Goal: Task Accomplishment & Management: Use online tool/utility

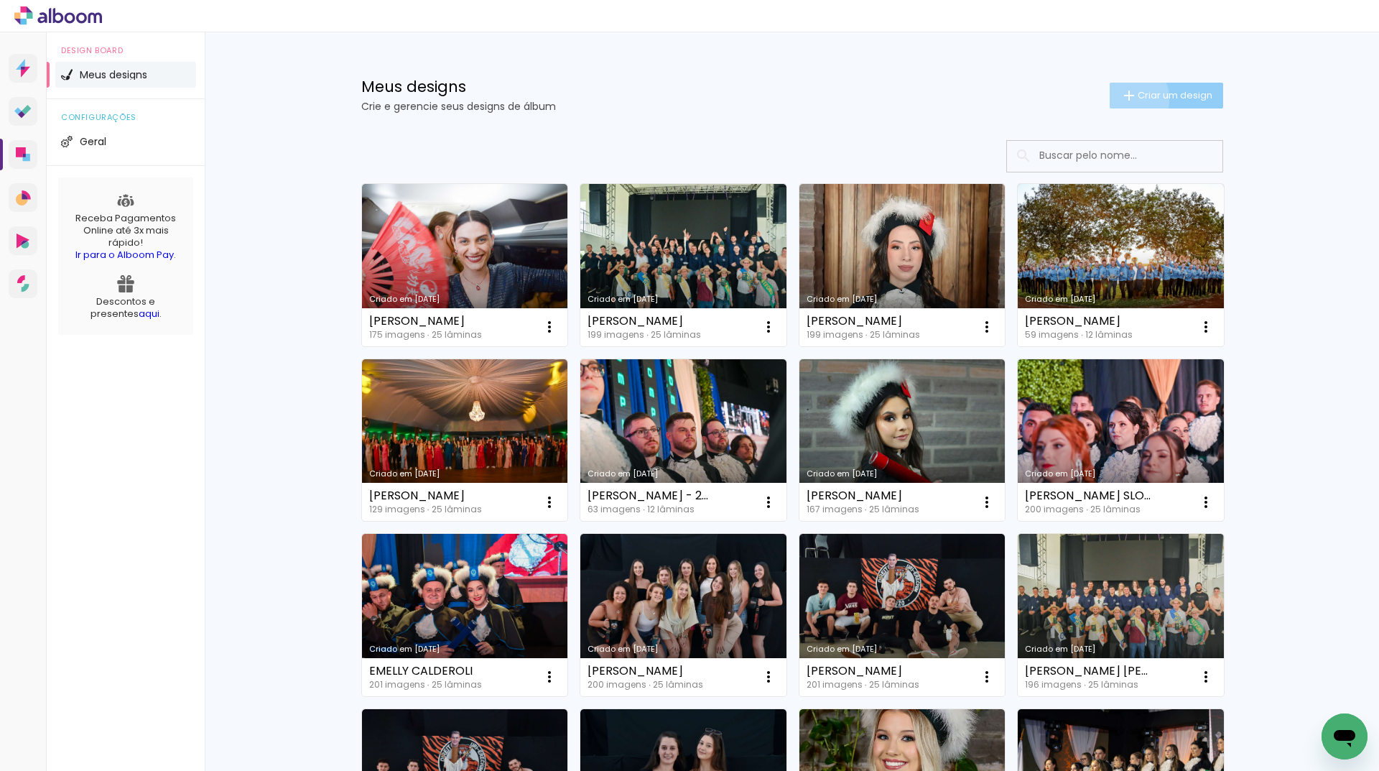
click at [1121, 98] on iron-icon at bounding box center [1129, 95] width 17 height 17
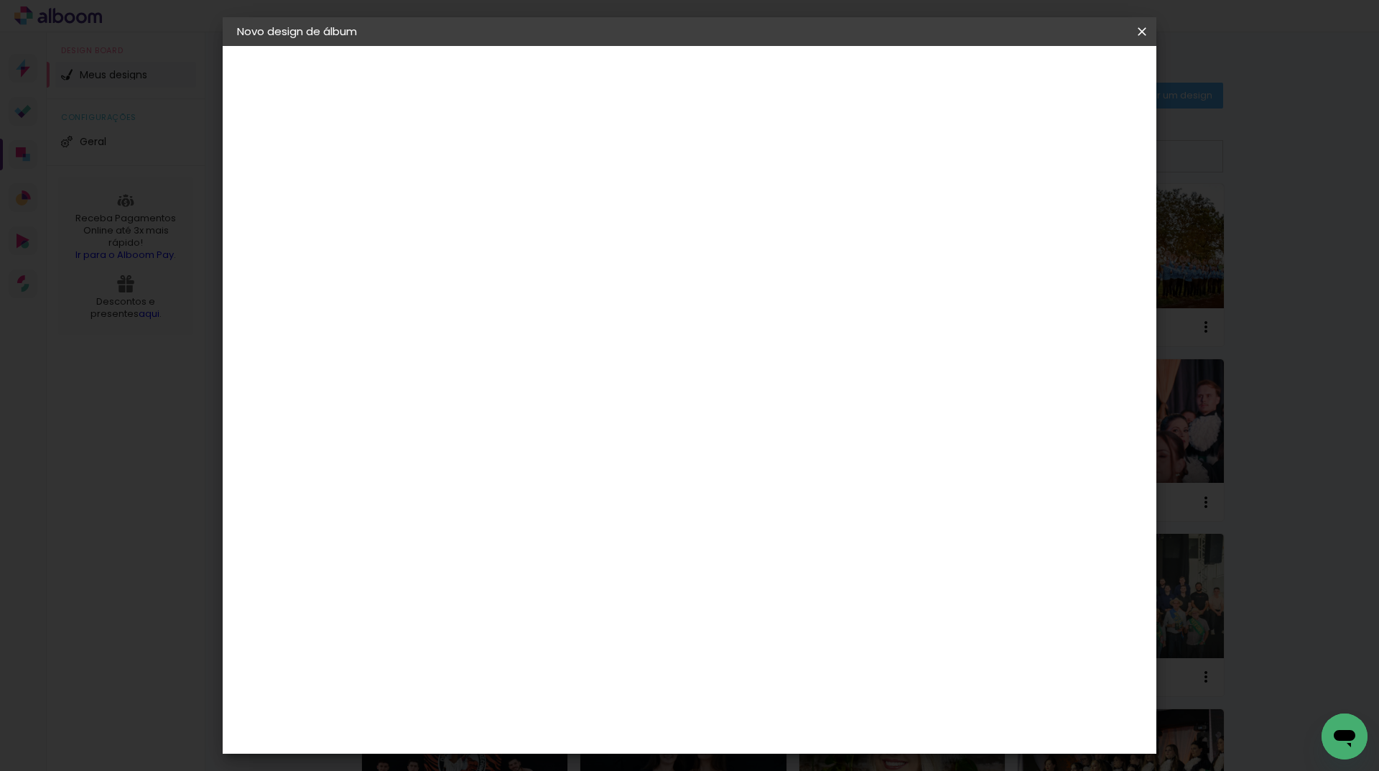
click at [472, 193] on input at bounding box center [472, 193] width 0 height 22
type input "REGINA BETONI PRANDO"
type paper-input "REGINA BETONI PRANDO"
click at [0, 0] on slot "Avançar" at bounding box center [0, 0] width 0 height 0
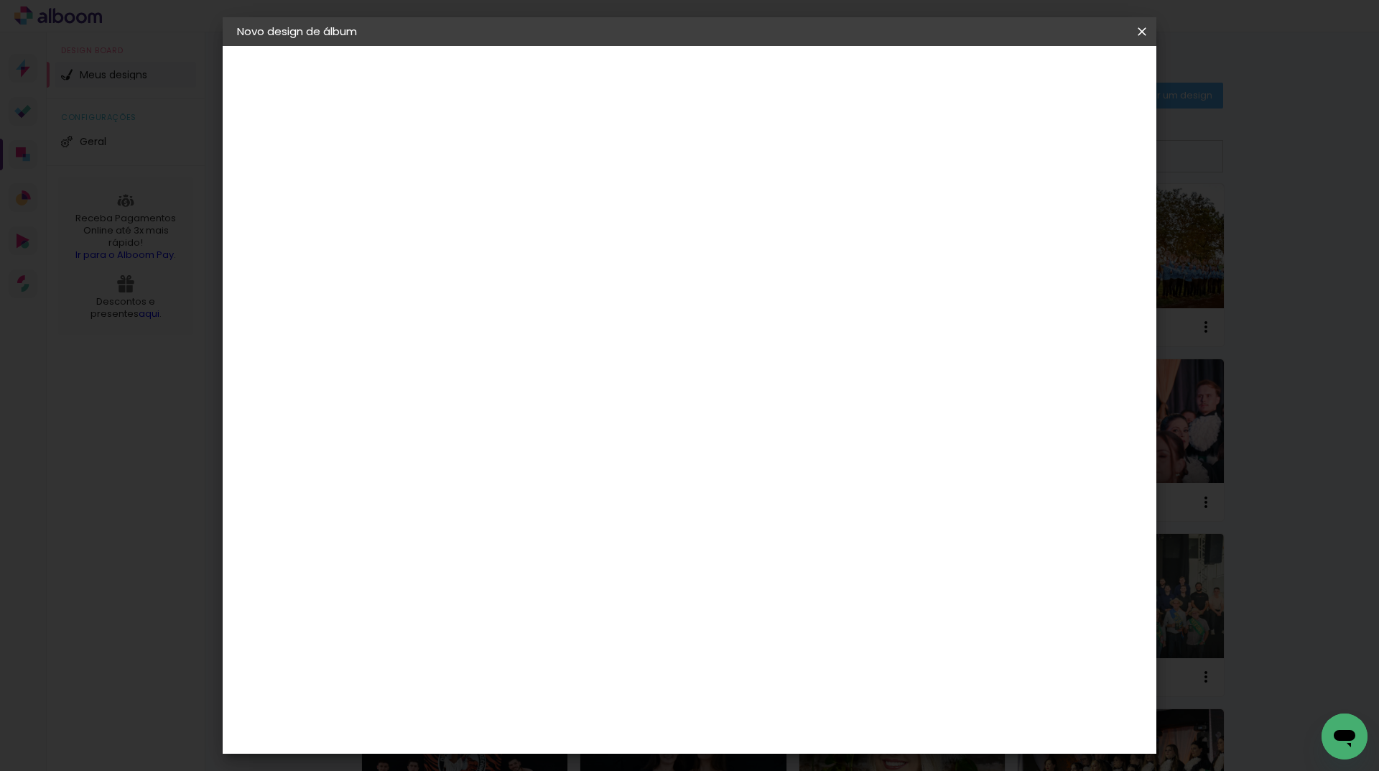
click at [0, 0] on slot "Avançar" at bounding box center [0, 0] width 0 height 0
click at [1052, 76] on span "Iniciar design" at bounding box center [1019, 76] width 65 height 10
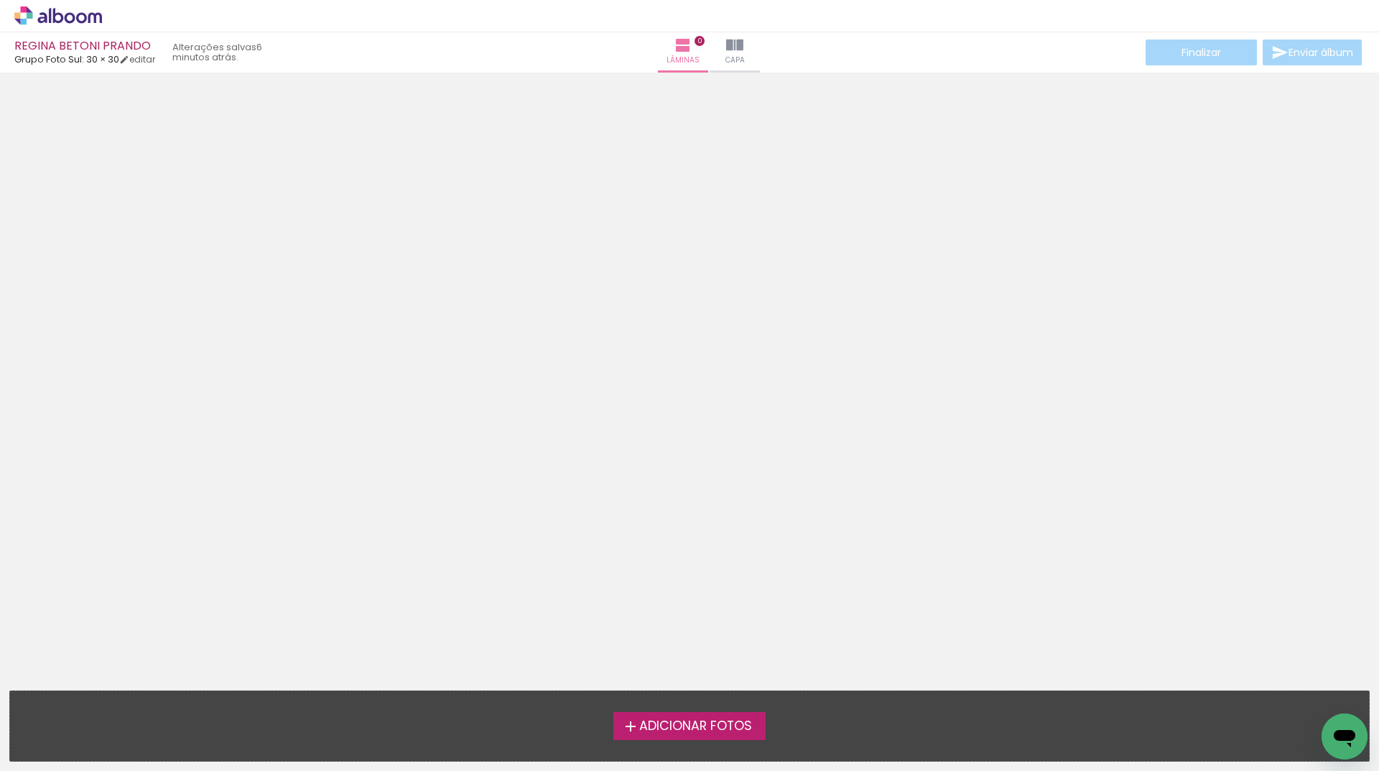
click at [705, 720] on span "Adicionar Fotos" at bounding box center [695, 726] width 113 height 13
click at [0, 0] on input "file" at bounding box center [0, 0] width 0 height 0
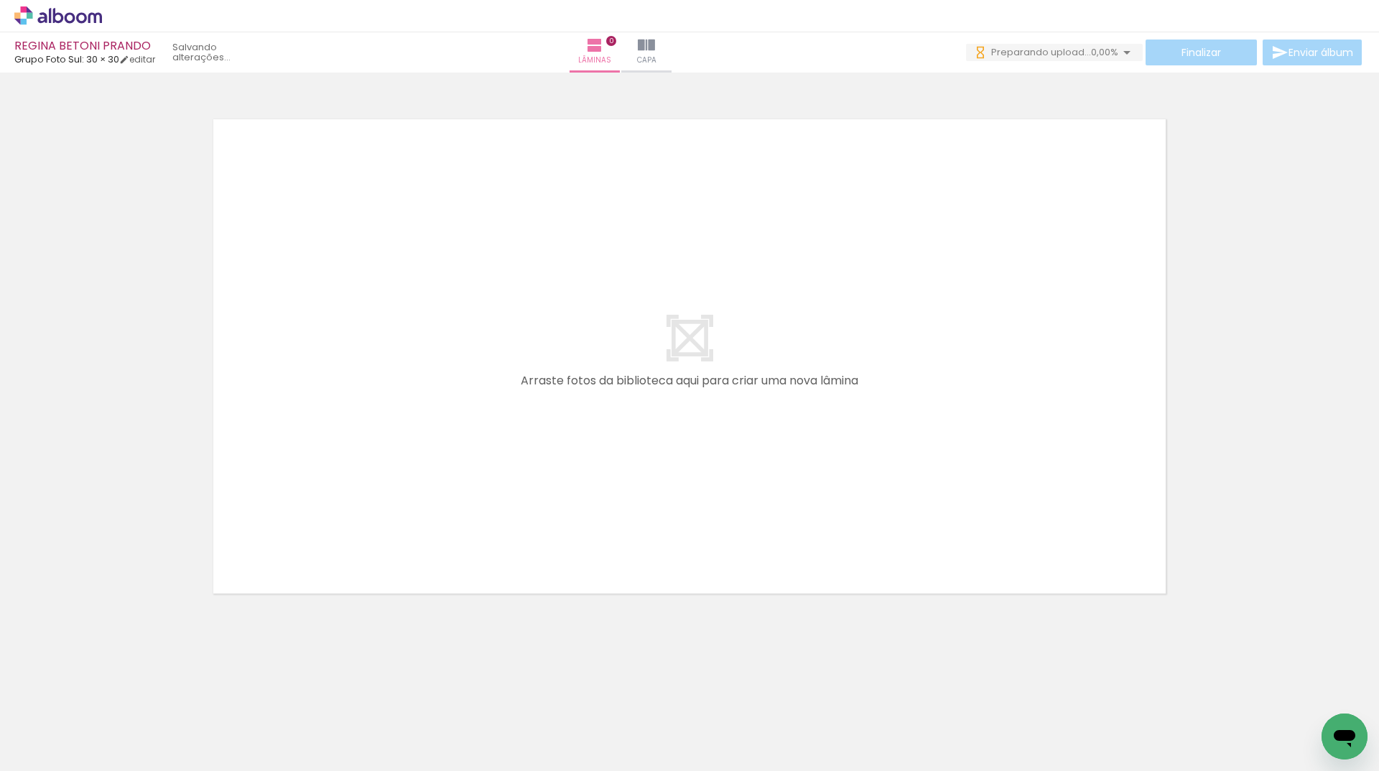
drag, startPoint x: 323, startPoint y: 732, endPoint x: 446, endPoint y: 398, distance: 356.2
click at [446, 398] on quentale-workspace at bounding box center [689, 385] width 1379 height 771
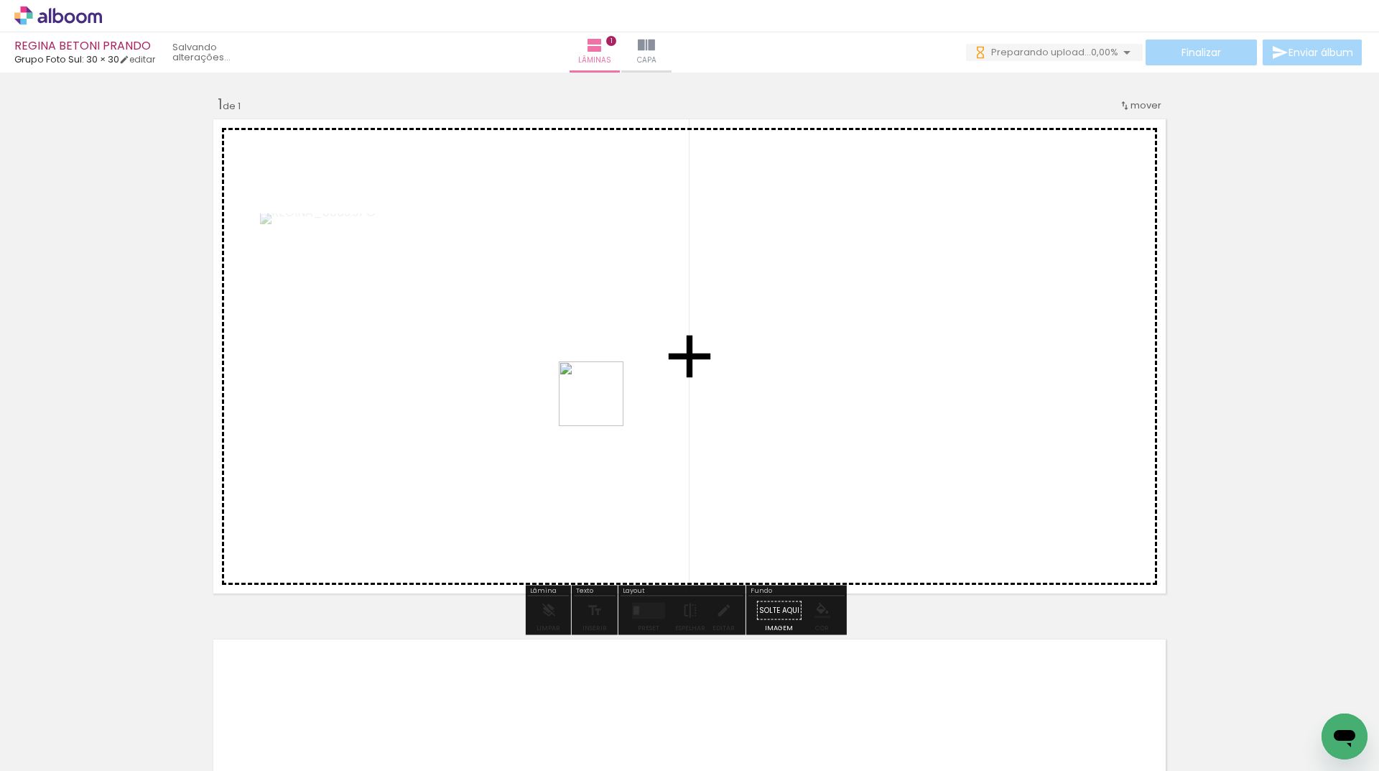
drag, startPoint x: 417, startPoint y: 710, endPoint x: 602, endPoint y: 404, distance: 357.2
click at [602, 404] on quentale-workspace at bounding box center [689, 385] width 1379 height 771
drag, startPoint x: 492, startPoint y: 729, endPoint x: 722, endPoint y: 760, distance: 231.9
click at [784, 466] on quentale-workspace at bounding box center [689, 385] width 1379 height 771
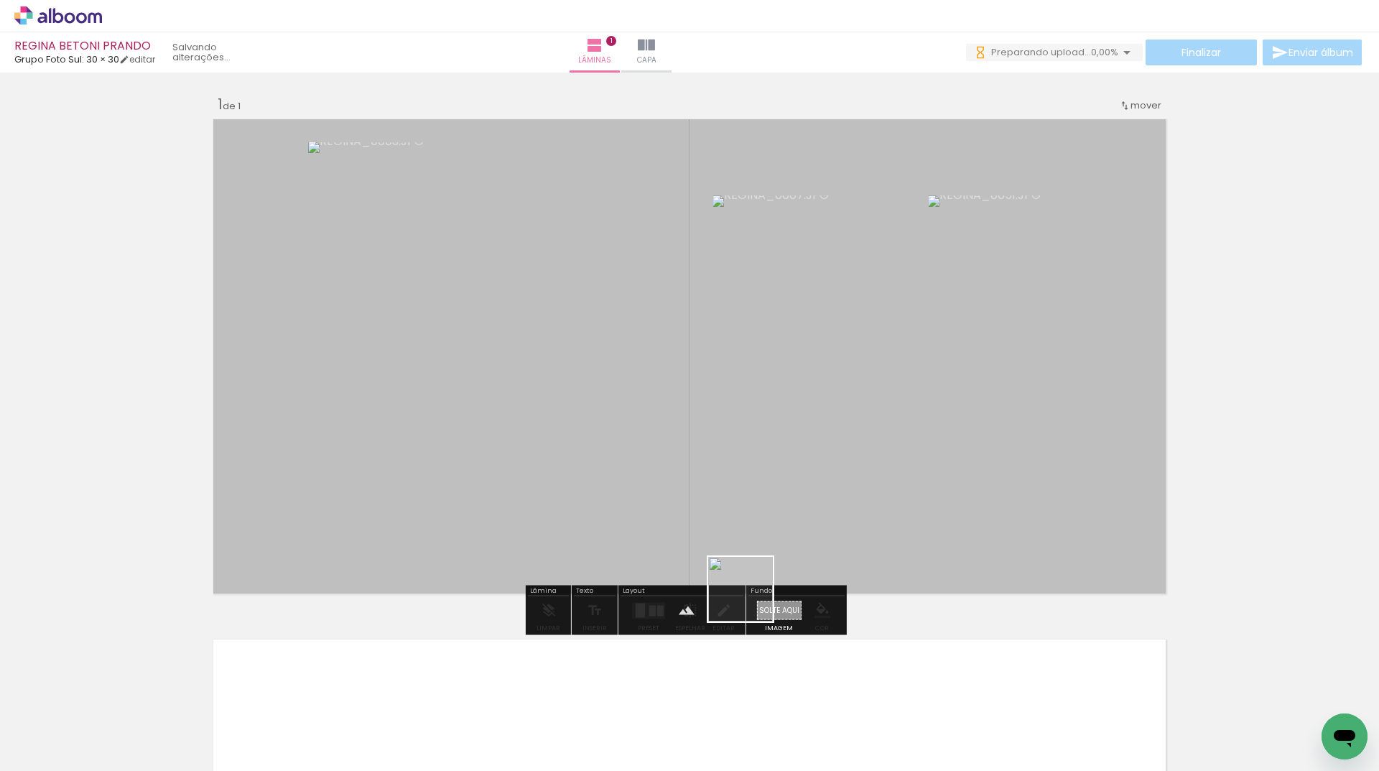
drag, startPoint x: 733, startPoint y: 666, endPoint x: 652, endPoint y: 667, distance: 81.2
click at [787, 466] on quentale-workspace at bounding box center [689, 385] width 1379 height 771
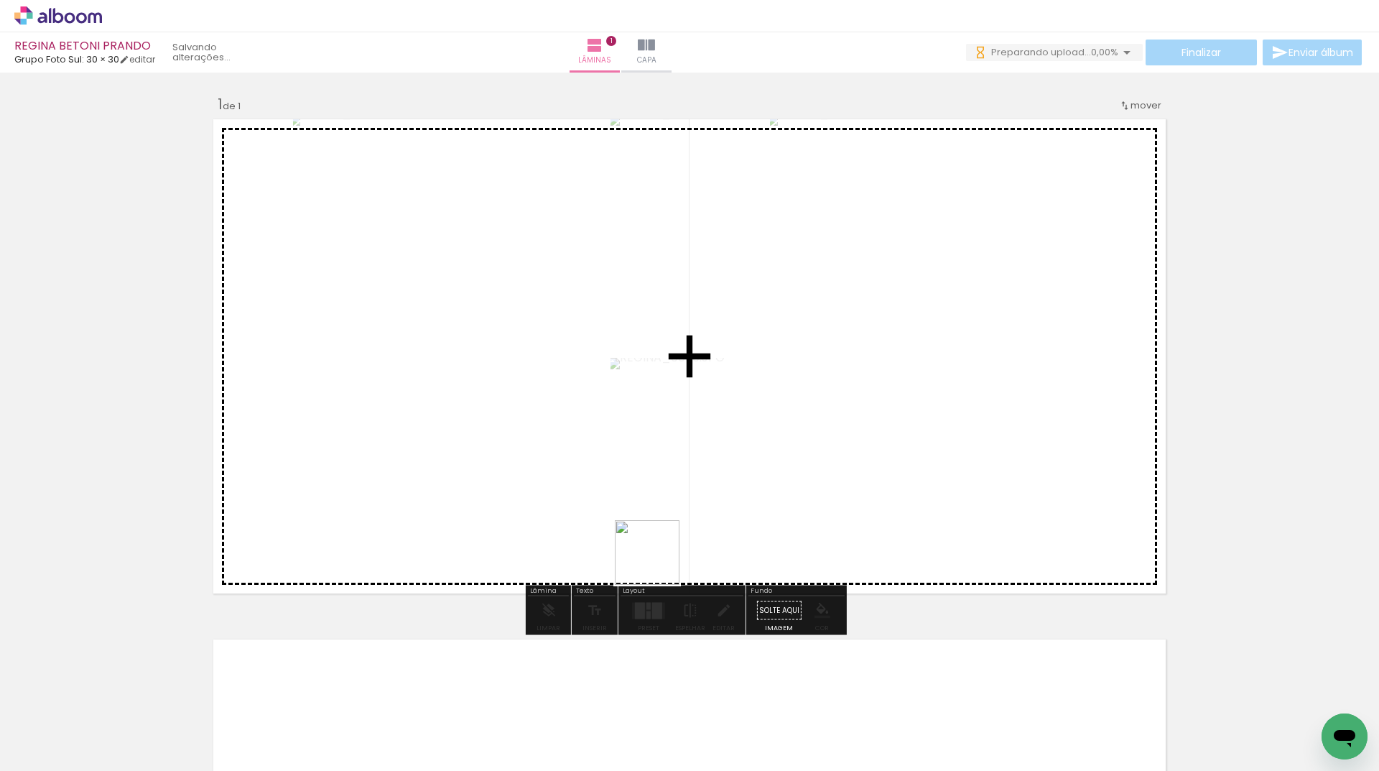
drag, startPoint x: 648, startPoint y: 638, endPoint x: 605, endPoint y: 638, distance: 43.1
click at [665, 487] on quentale-workspace at bounding box center [689, 385] width 1379 height 771
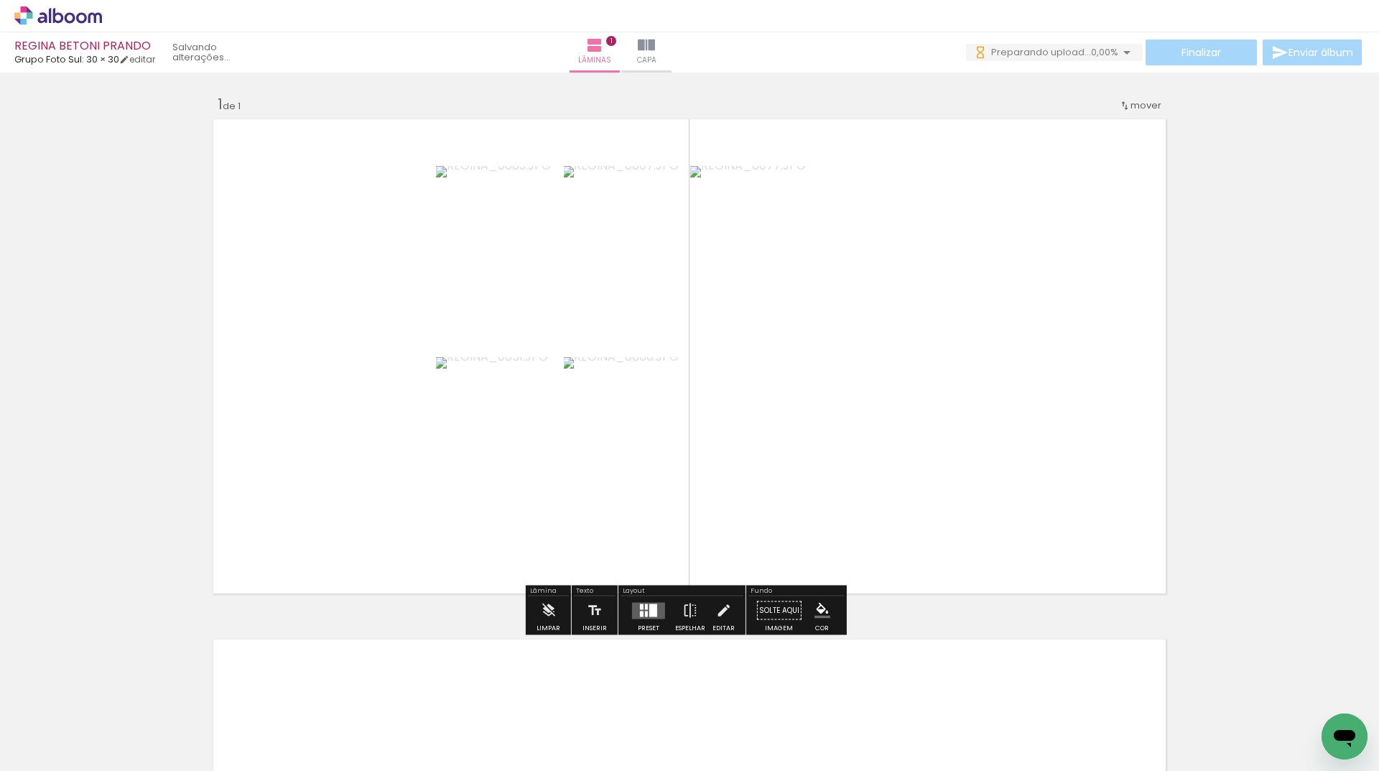
drag, startPoint x: 570, startPoint y: 721, endPoint x: 530, endPoint y: 506, distance: 219.1
click at [536, 517] on quentale-workspace at bounding box center [689, 385] width 1379 height 771
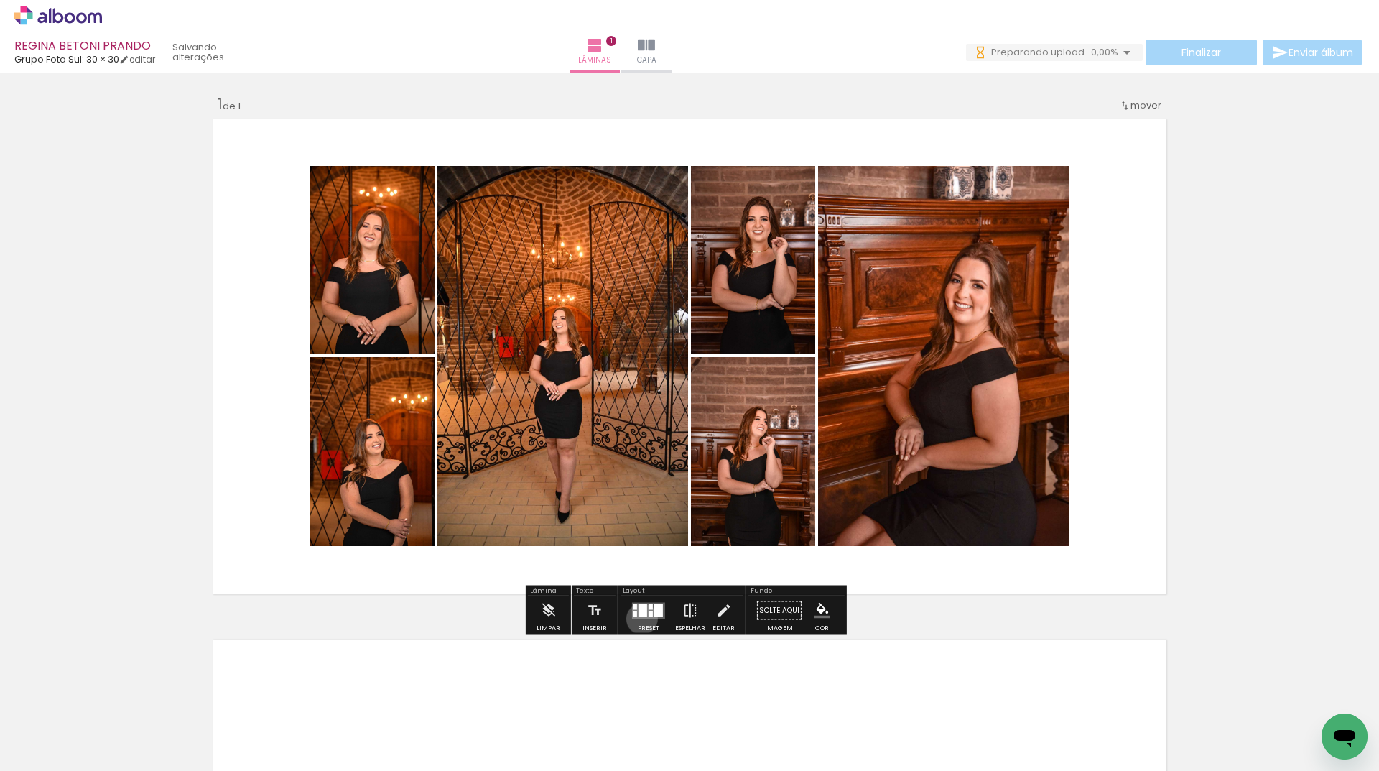
click at [639, 619] on div at bounding box center [648, 610] width 39 height 29
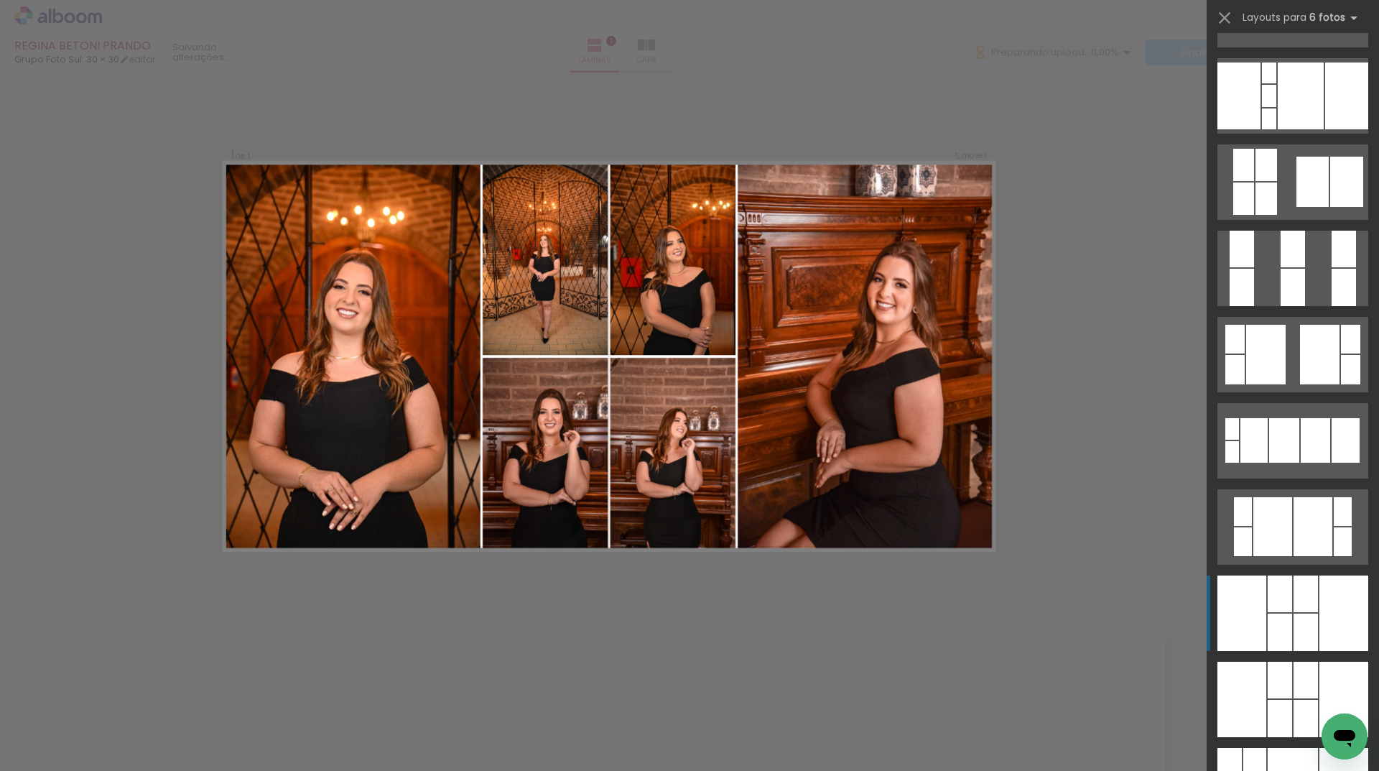
click at [1288, 748] on div at bounding box center [1293, 785] width 50 height 75
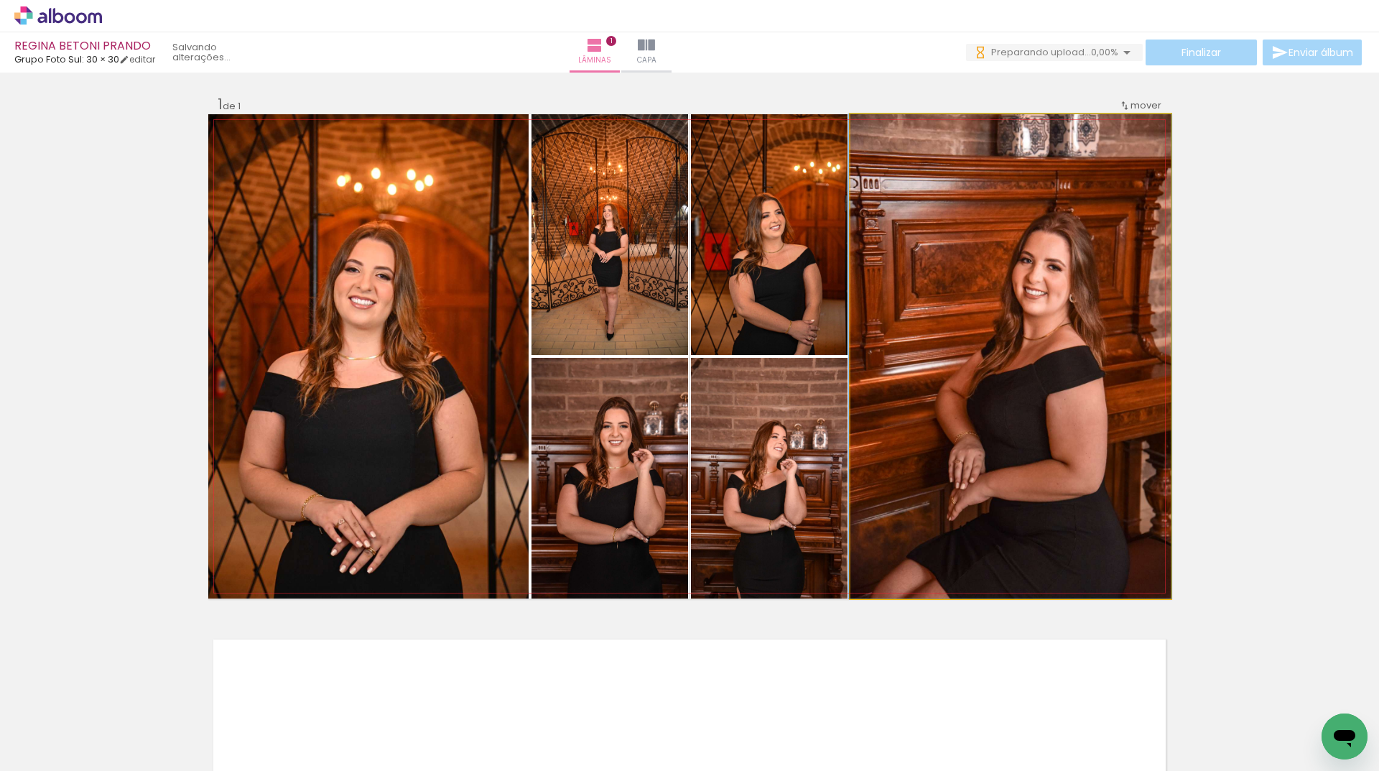
click at [915, 366] on quentale-photo at bounding box center [1011, 356] width 320 height 484
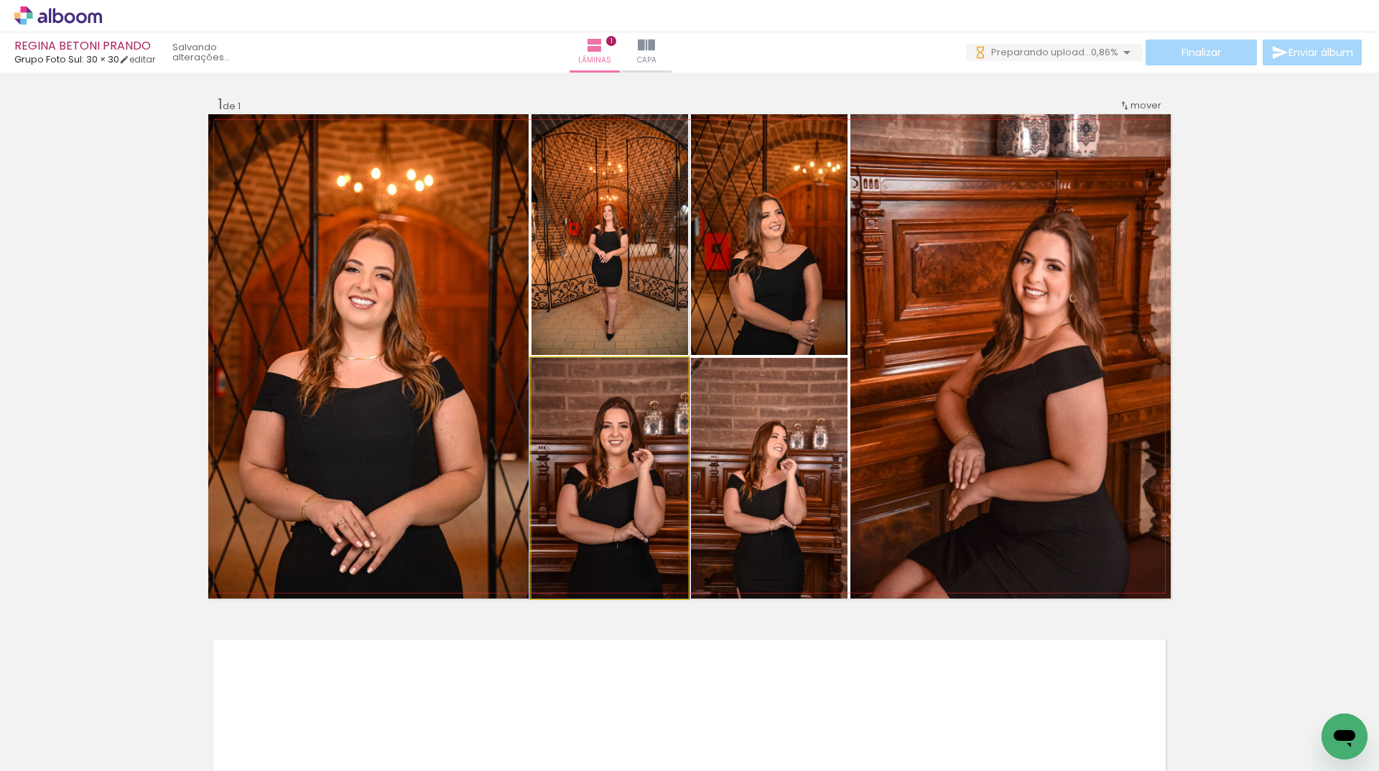
drag, startPoint x: 649, startPoint y: 453, endPoint x: 413, endPoint y: 370, distance: 250.4
click at [0, 0] on slot at bounding box center [0, 0] width 0 height 0
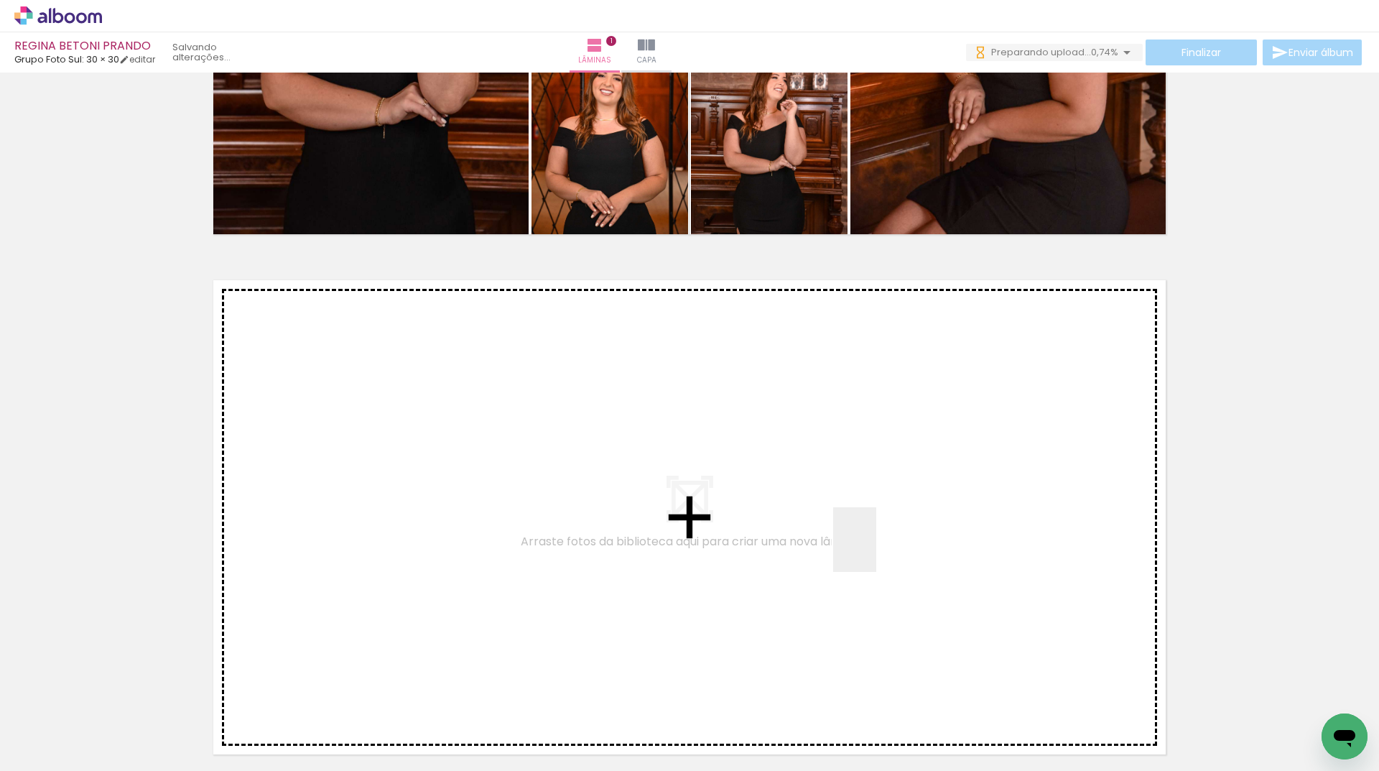
click at [876, 550] on quentale-workspace at bounding box center [689, 385] width 1379 height 771
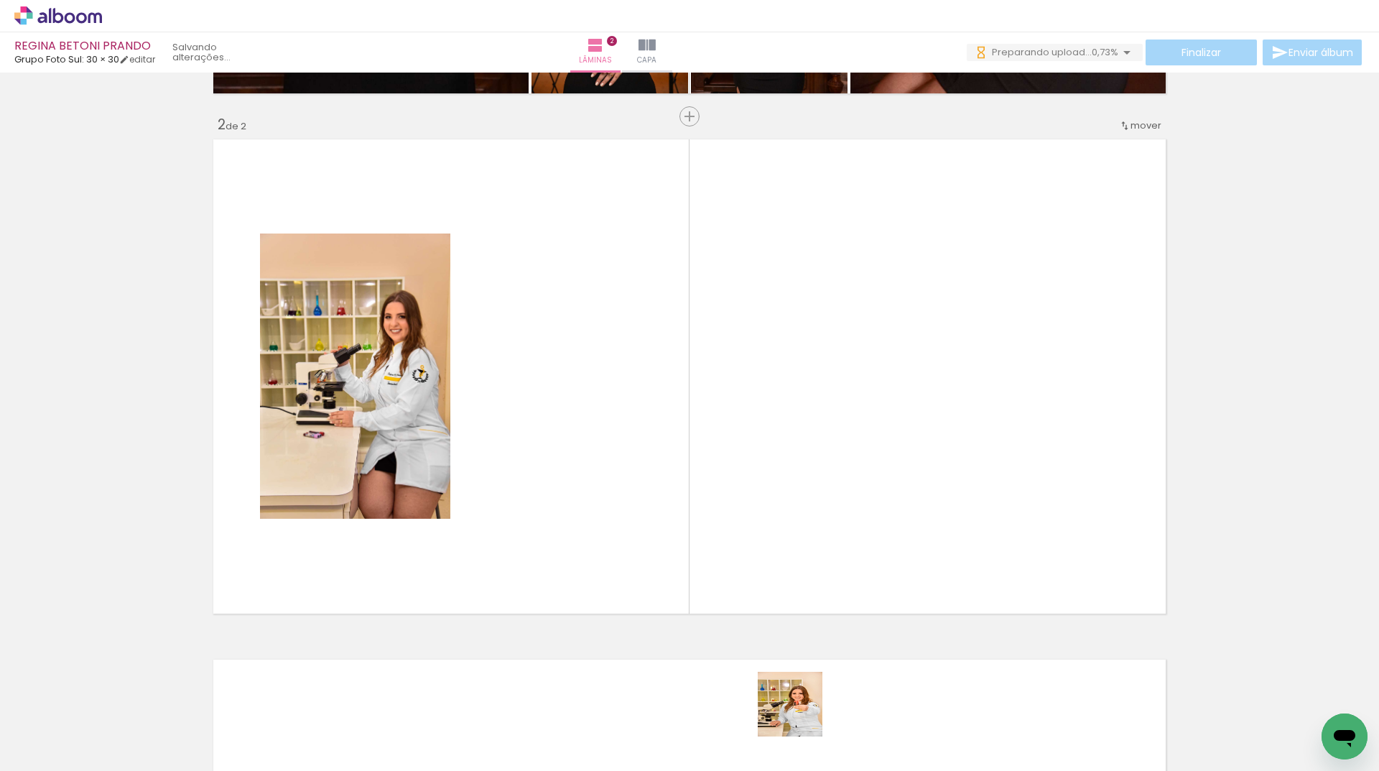
drag, startPoint x: 801, startPoint y: 715, endPoint x: 739, endPoint y: 752, distance: 72.2
click at [797, 499] on quentale-workspace at bounding box center [689, 385] width 1379 height 771
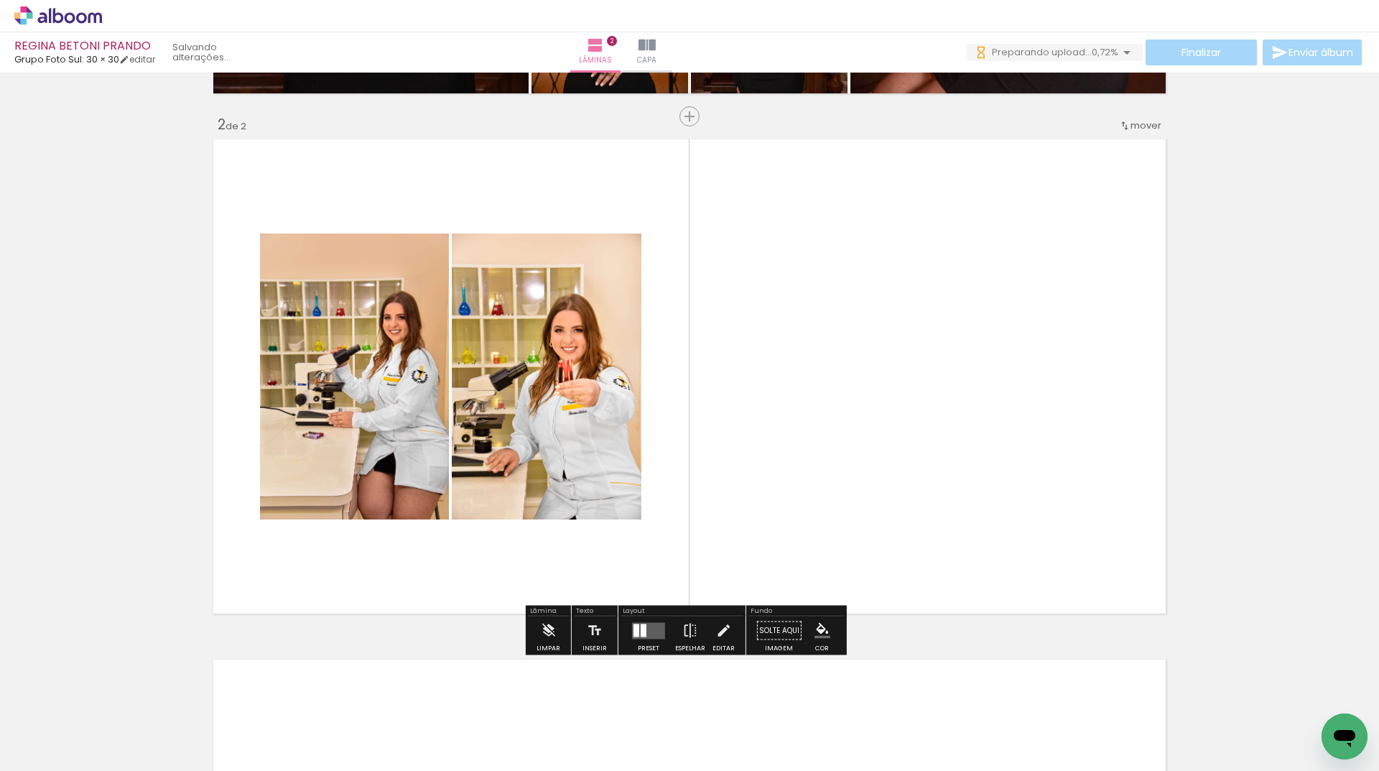
click at [762, 426] on quentale-workspace at bounding box center [689, 385] width 1379 height 771
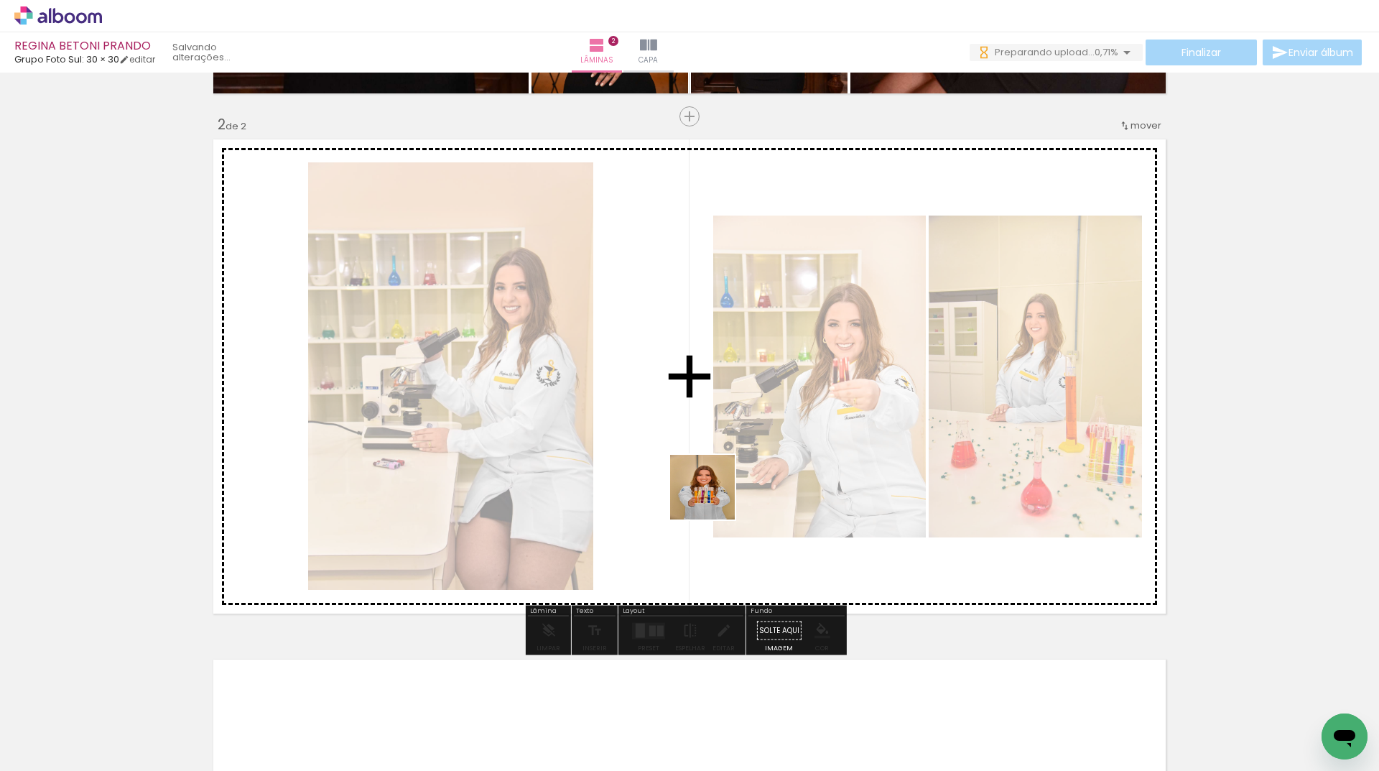
drag, startPoint x: 662, startPoint y: 661, endPoint x: 555, endPoint y: 749, distance: 138.8
click at [687, 476] on quentale-workspace at bounding box center [689, 385] width 1379 height 771
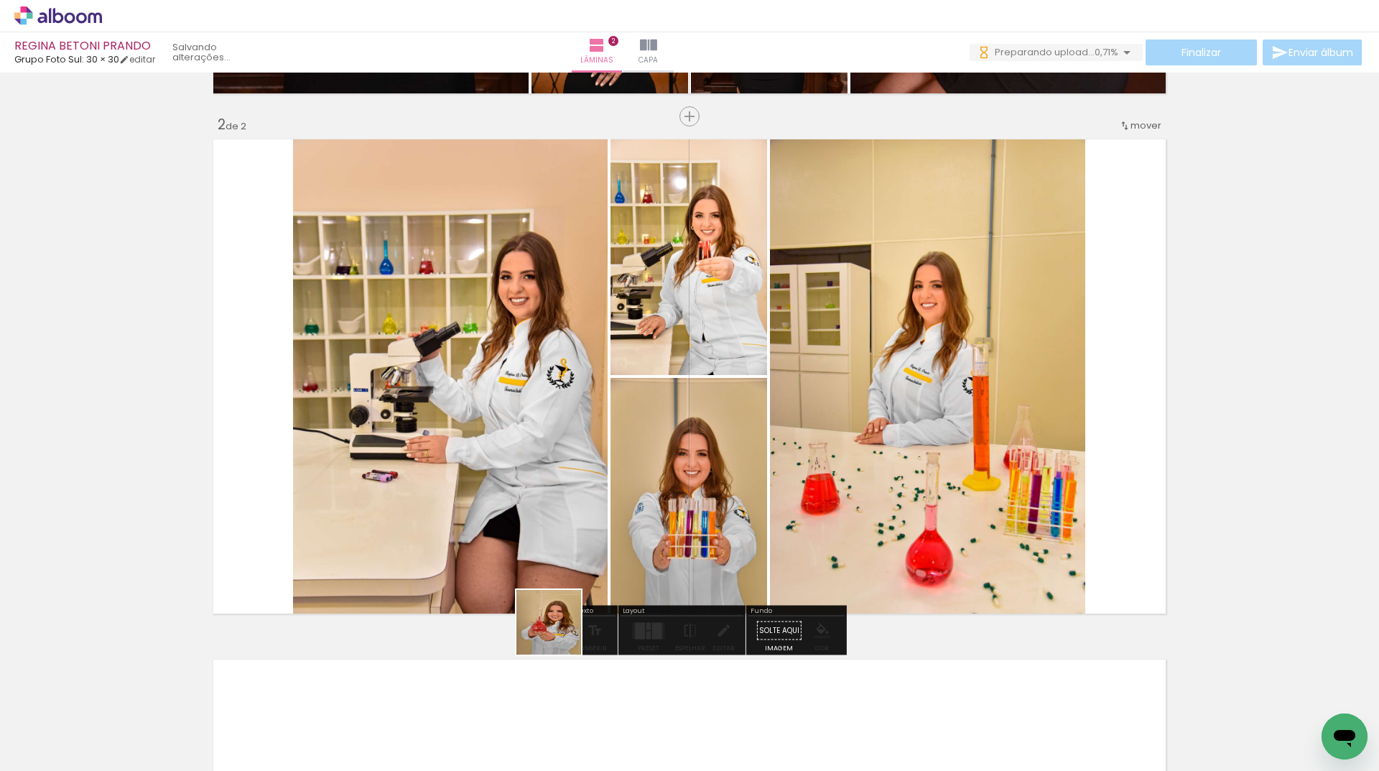
drag, startPoint x: 570, startPoint y: 686, endPoint x: 476, endPoint y: 653, distance: 99.1
click at [526, 500] on quentale-workspace at bounding box center [689, 385] width 1379 height 771
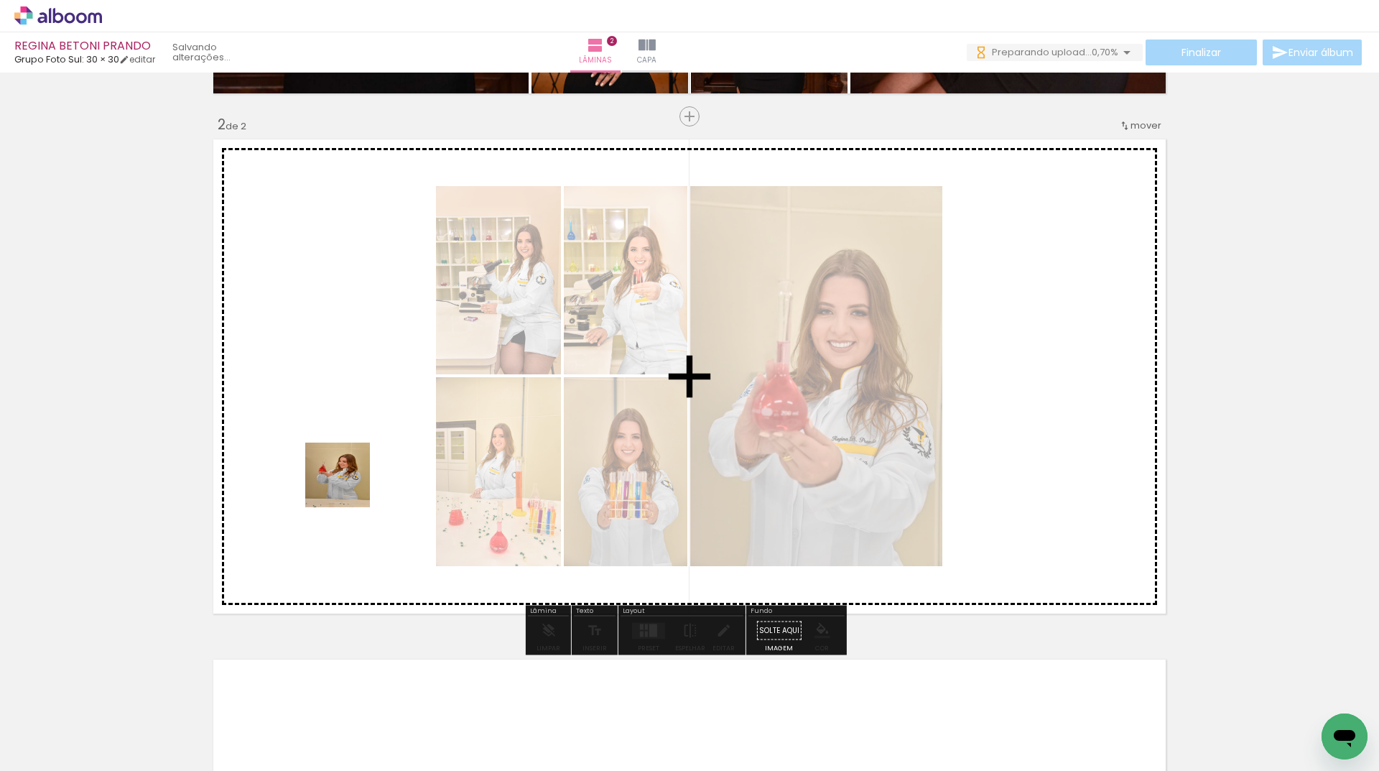
drag, startPoint x: 491, startPoint y: 726, endPoint x: 423, endPoint y: 715, distance: 68.5
click at [346, 478] on quentale-workspace at bounding box center [689, 385] width 1379 height 771
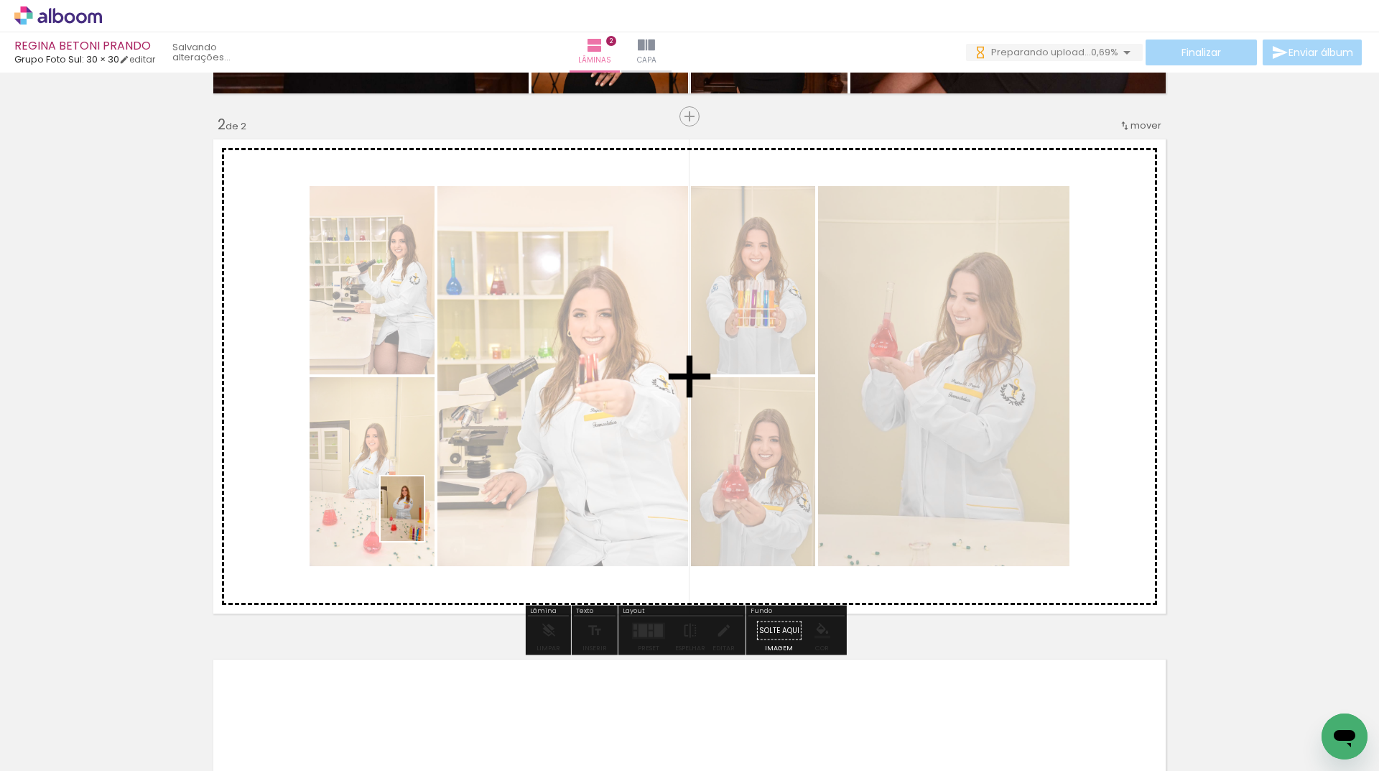
drag, startPoint x: 422, startPoint y: 723, endPoint x: 424, endPoint y: 519, distance: 203.3
click at [424, 519] on quentale-workspace at bounding box center [689, 385] width 1379 height 771
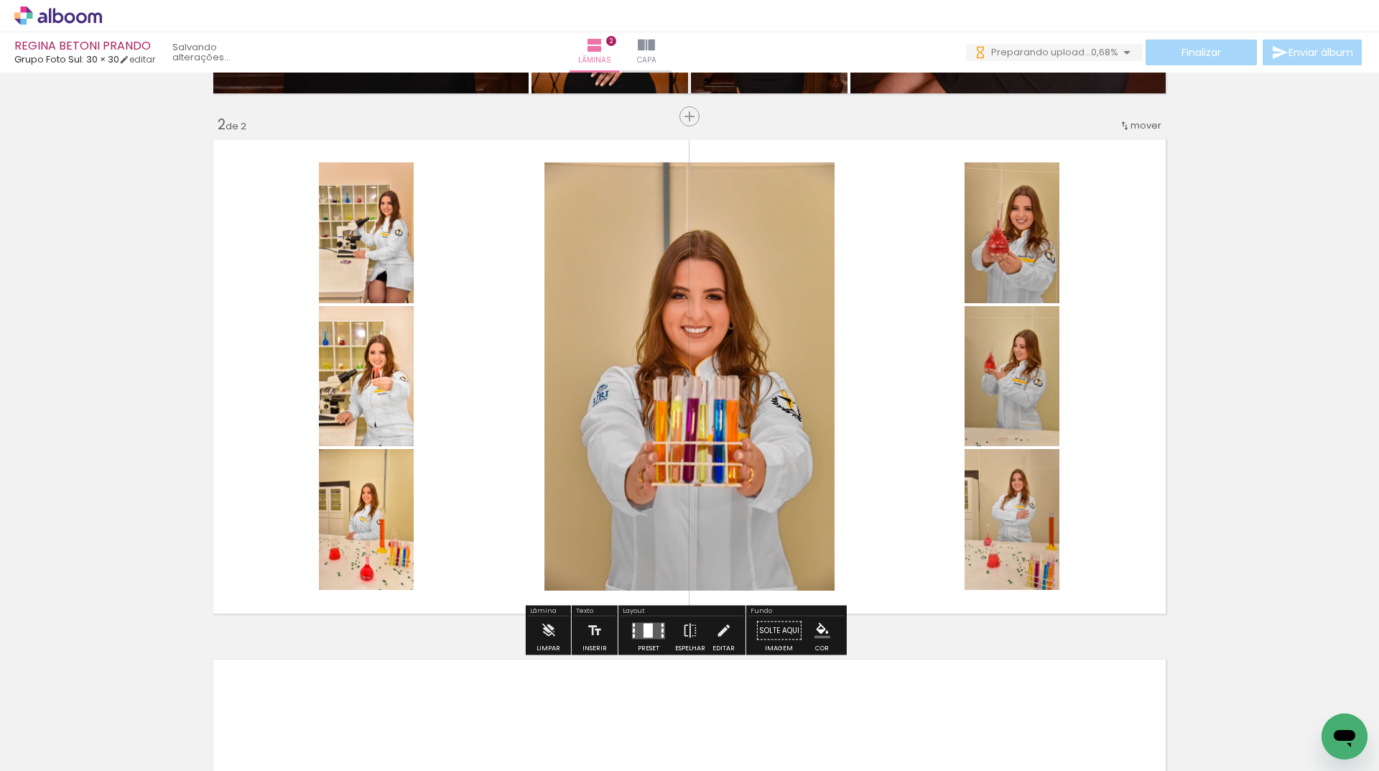
click at [654, 630] on quentale-layouter at bounding box center [648, 630] width 33 height 17
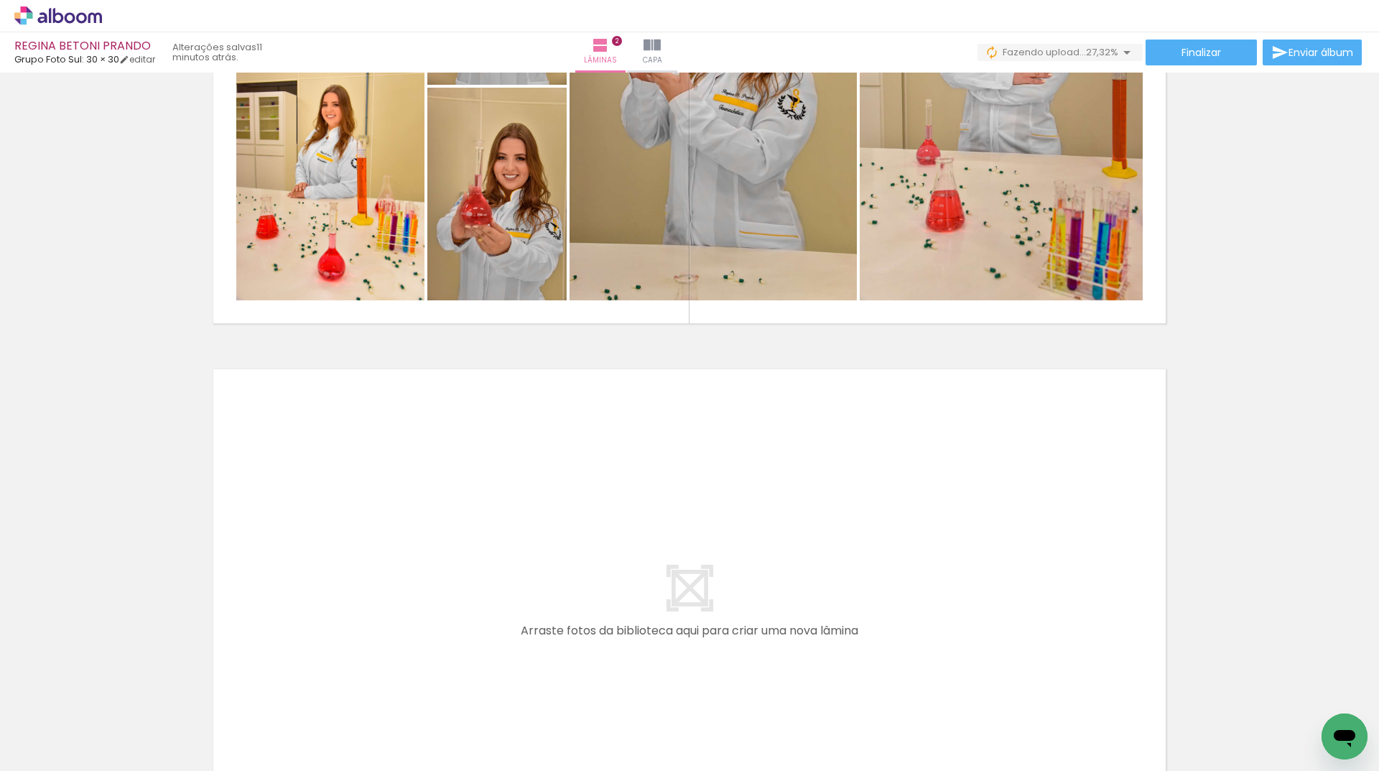
scroll to position [0, 14352]
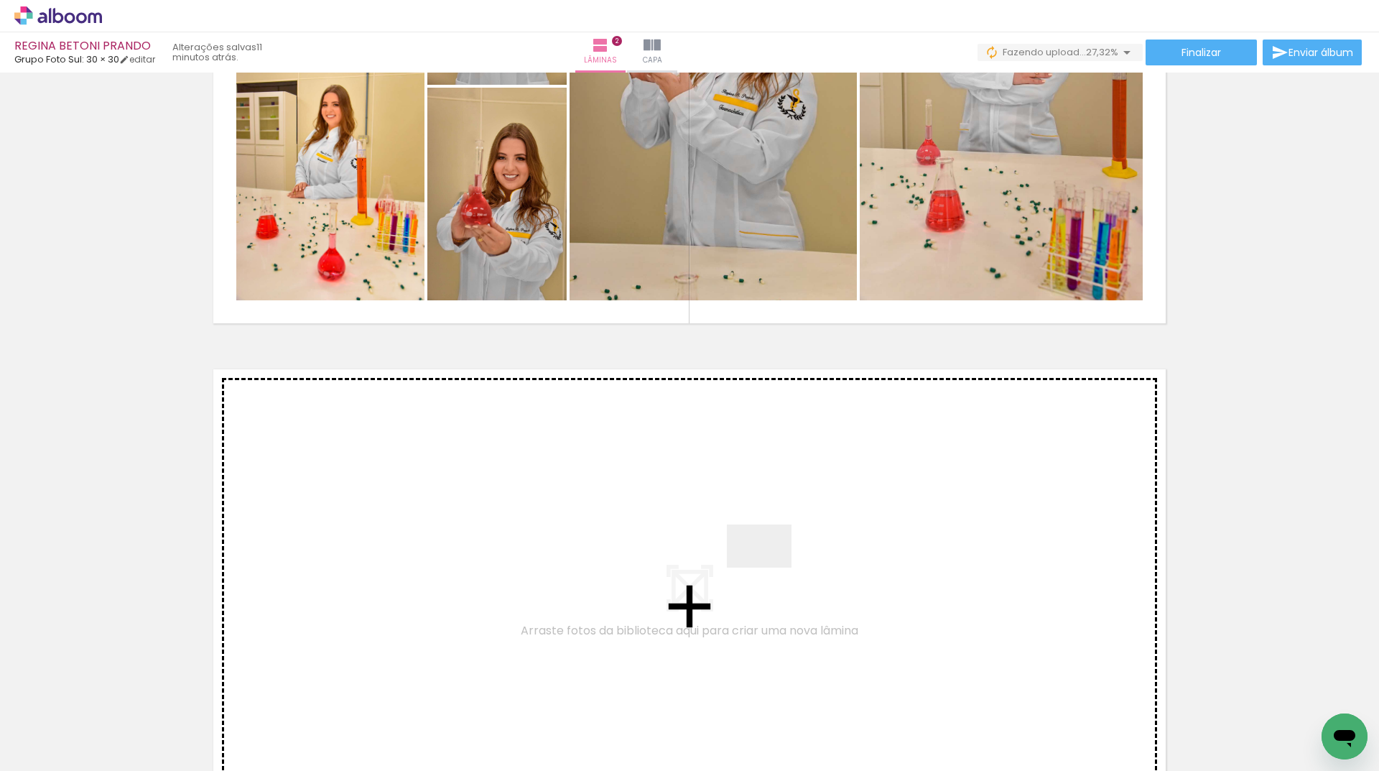
drag, startPoint x: 770, startPoint y: 568, endPoint x: 694, endPoint y: 739, distance: 187.8
click at [772, 560] on quentale-workspace at bounding box center [689, 385] width 1379 height 771
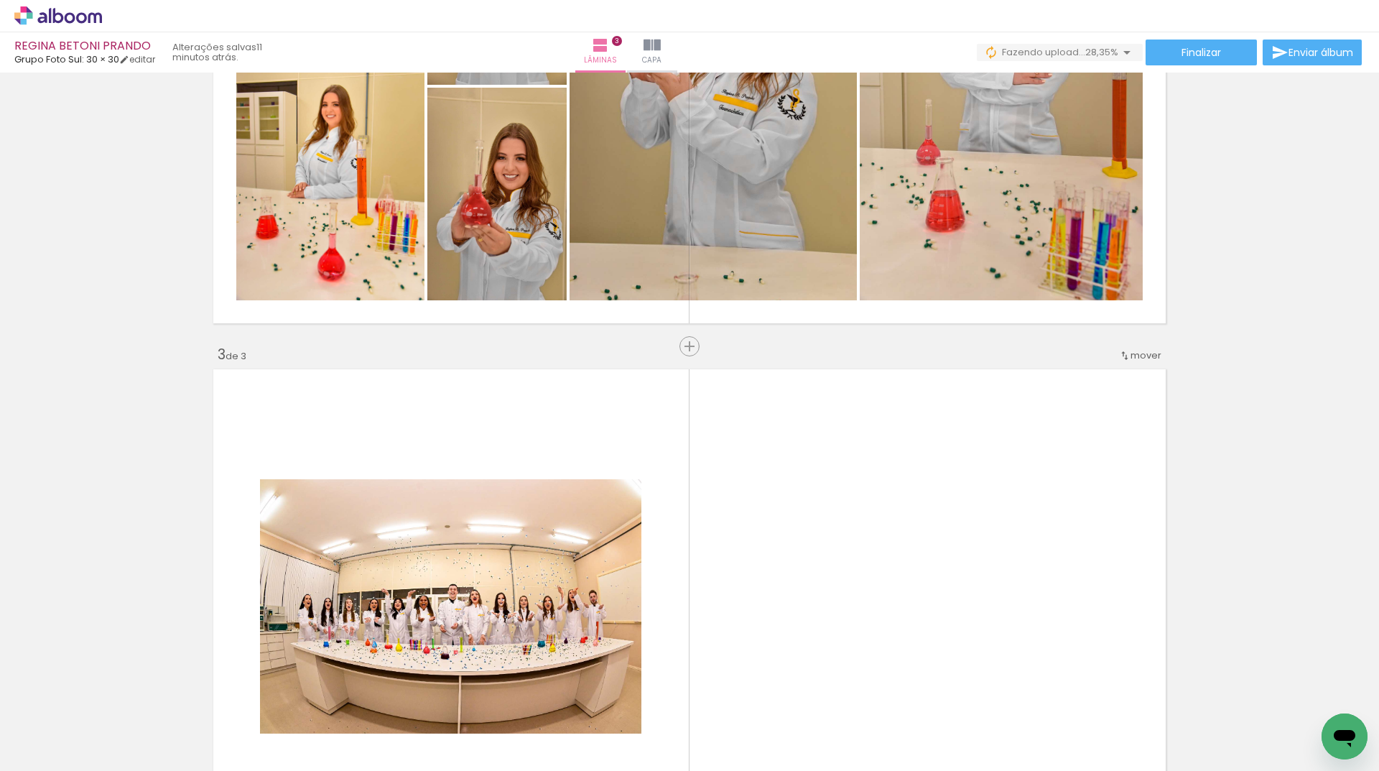
scroll to position [1020, 0]
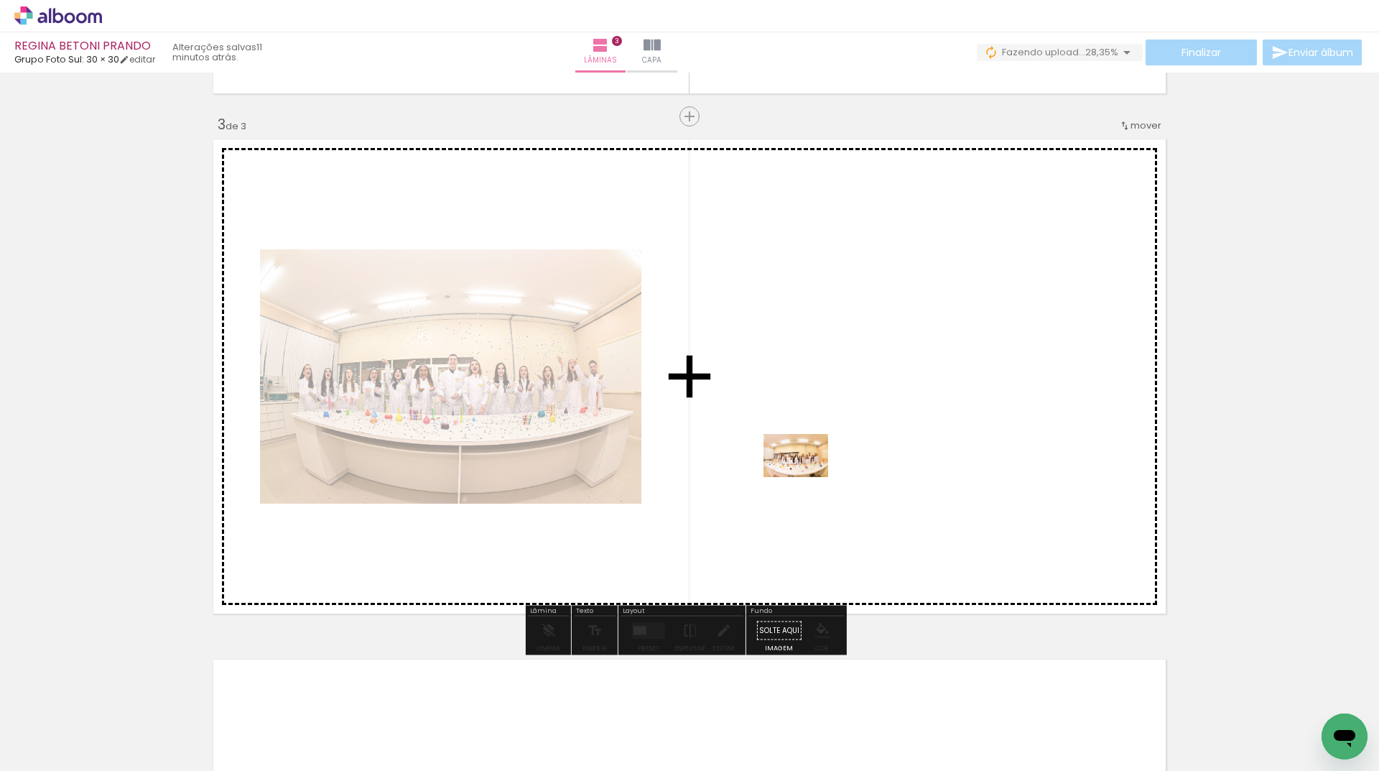
drag, startPoint x: 686, startPoint y: 735, endPoint x: 807, endPoint y: 477, distance: 284.7
click at [807, 477] on quentale-workspace at bounding box center [689, 385] width 1379 height 771
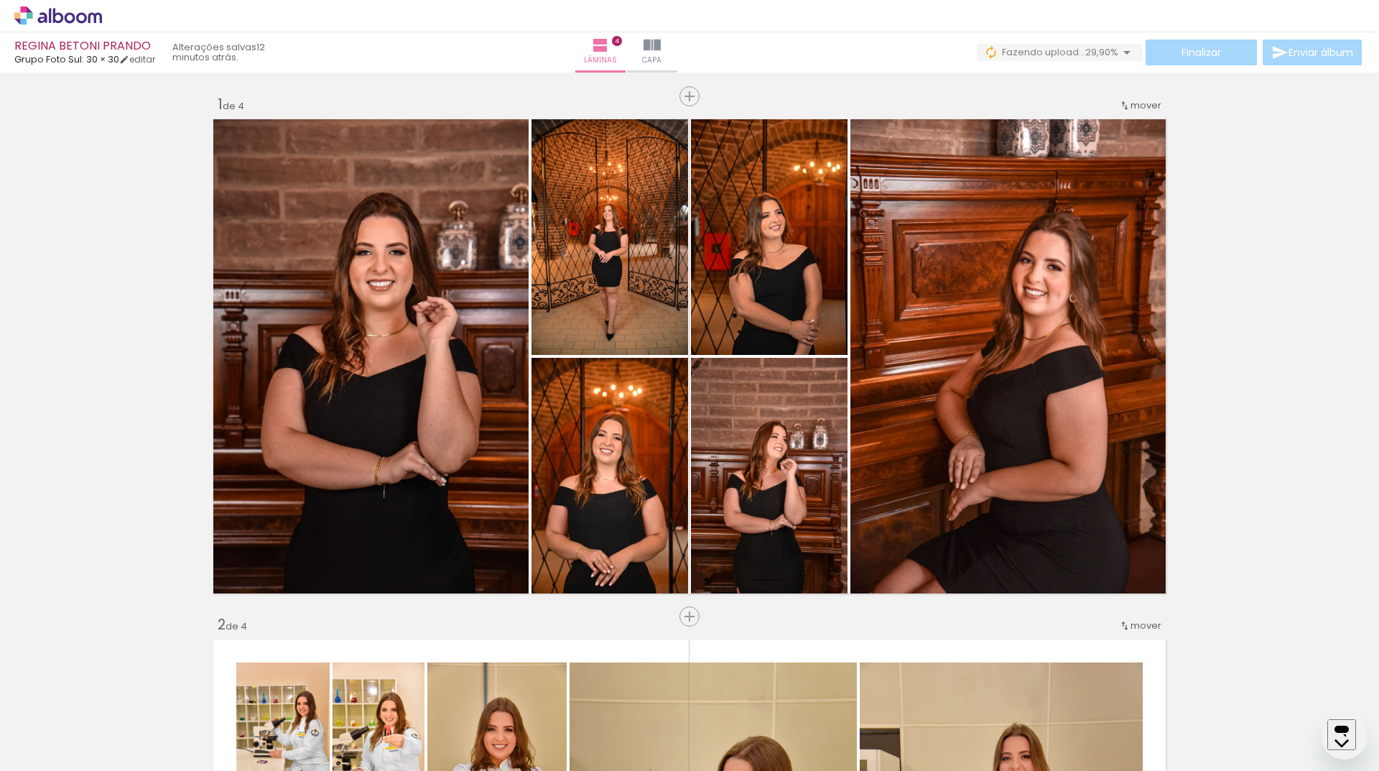
scroll to position [1540, 0]
